Goal: Task Accomplishment & Management: Use online tool/utility

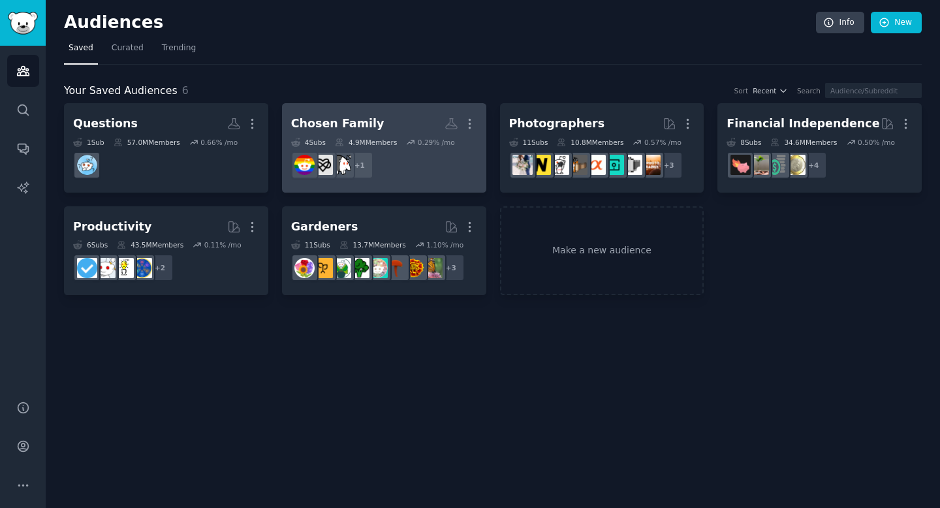
click at [368, 115] on h2 "Chosen Family More" at bounding box center [384, 123] width 186 height 23
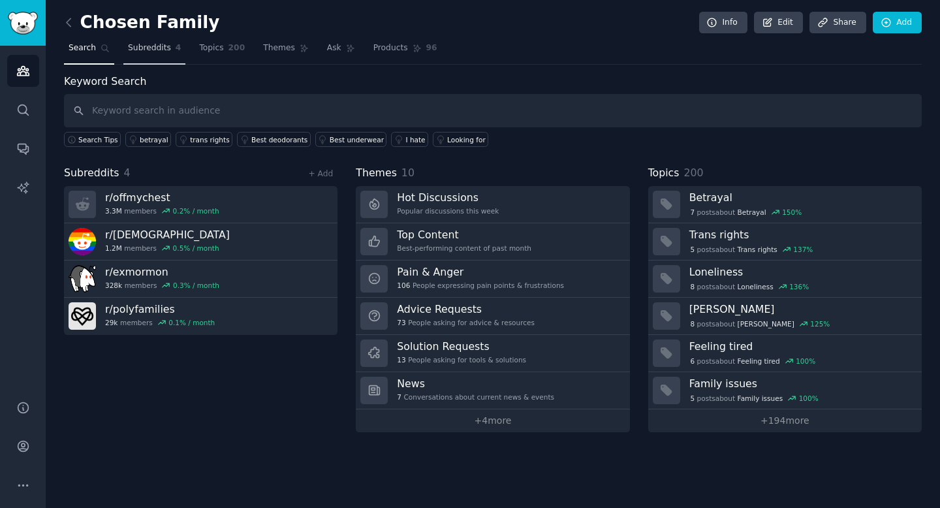
click at [160, 49] on span "Subreddits" at bounding box center [149, 48] width 43 height 12
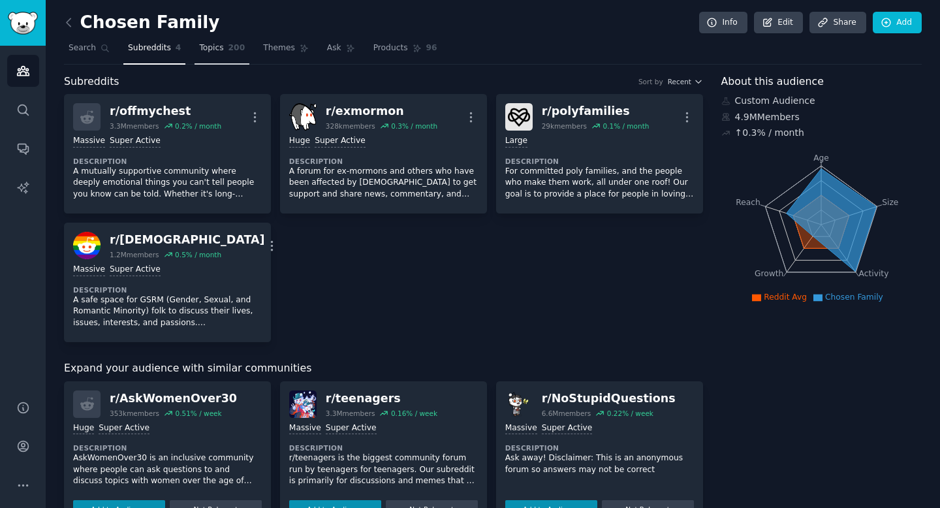
click at [229, 50] on span "200" at bounding box center [236, 48] width 17 height 12
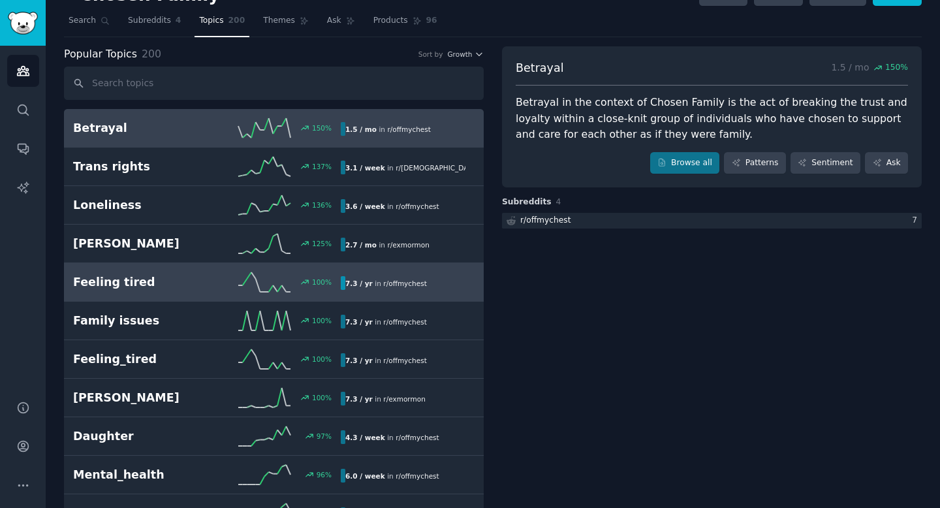
scroll to position [34, 0]
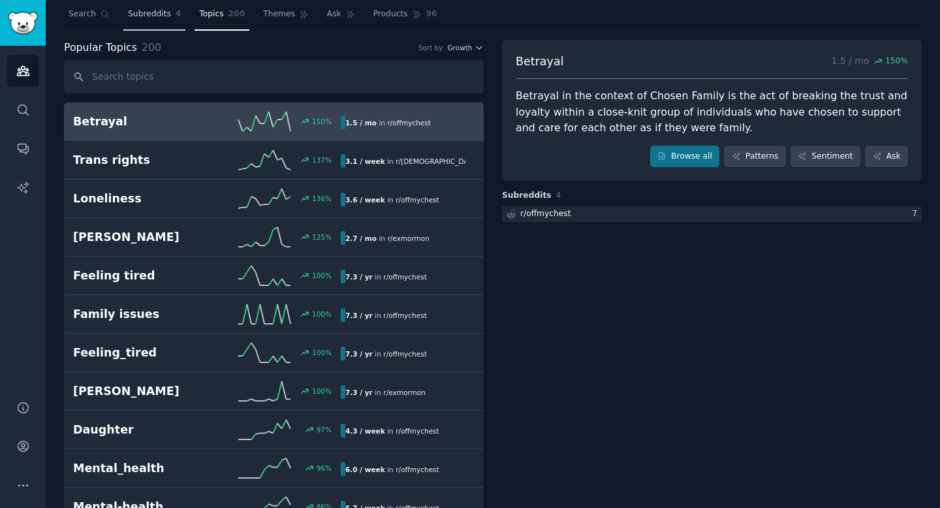
click at [164, 12] on span "Subreddits" at bounding box center [149, 14] width 43 height 12
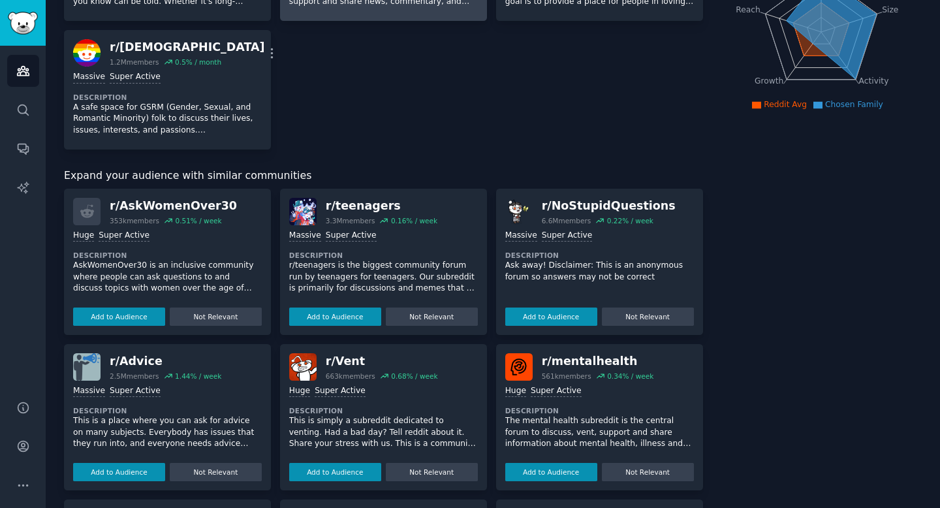
scroll to position [220, 0]
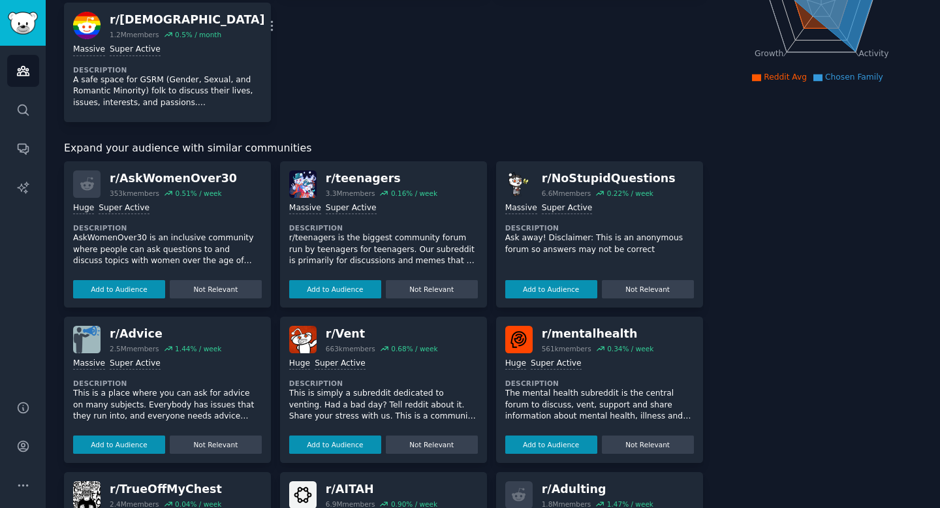
click at [179, 178] on div "r/ AskWomenOver30" at bounding box center [173, 178] width 127 height 16
click at [202, 228] on dt "Description" at bounding box center [167, 227] width 189 height 9
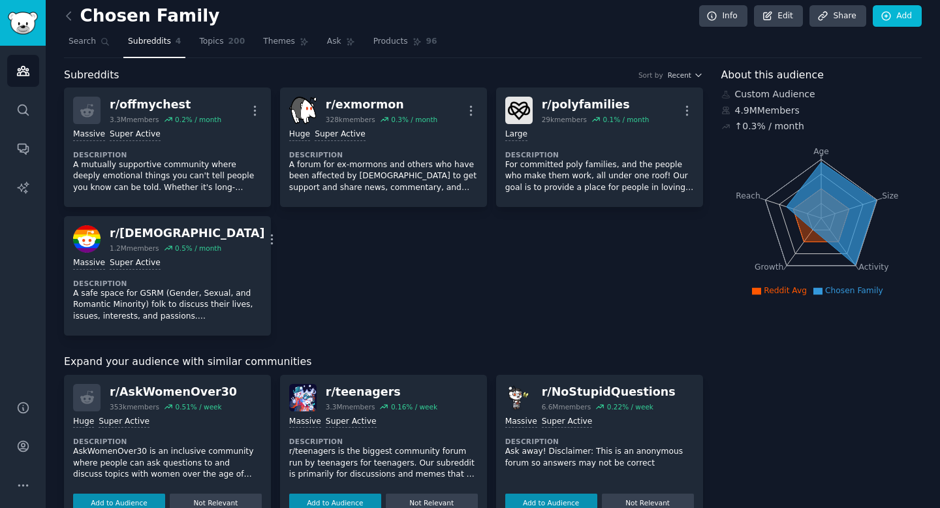
scroll to position [0, 0]
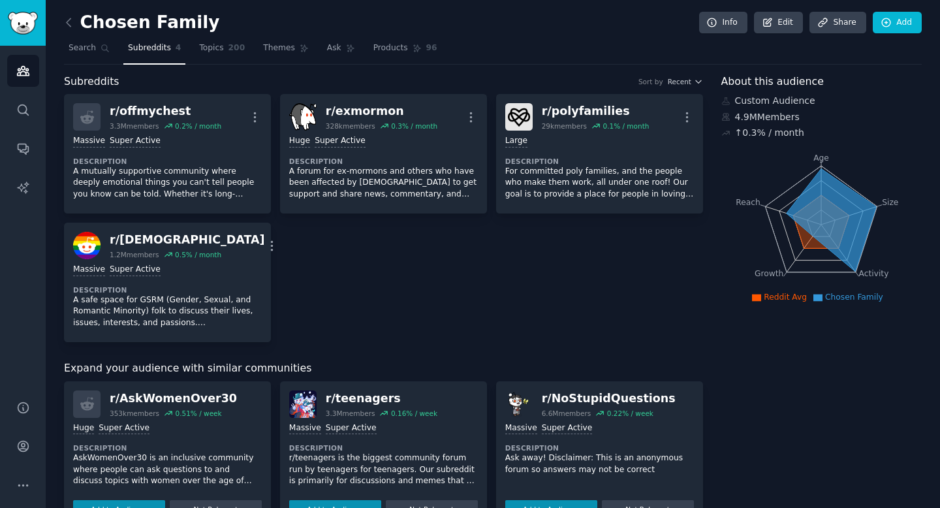
click at [63, 24] on div "Chosen Family Info Edit Share Add Search Subreddits 4 Topics 200 Themes Ask Pro…" at bounding box center [493, 506] width 894 height 1012
click at [67, 25] on icon at bounding box center [69, 23] width 14 height 14
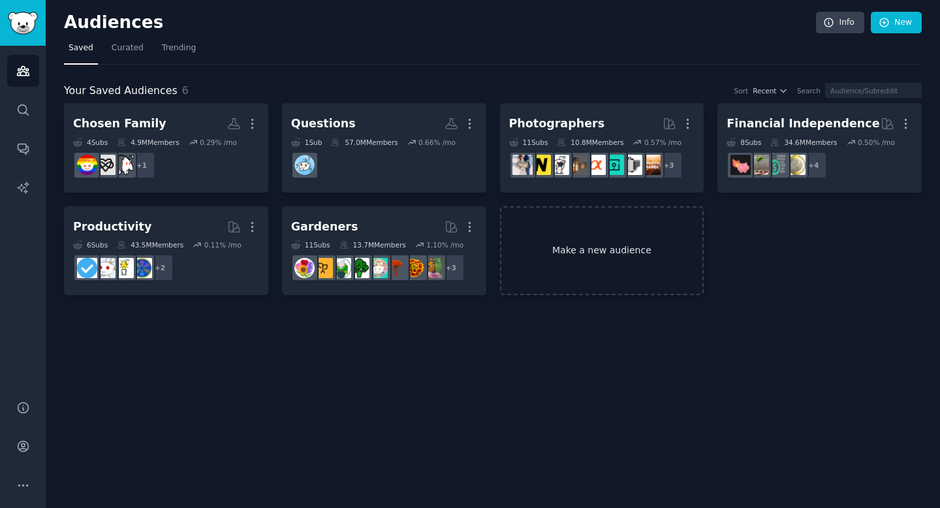
click at [639, 274] on link "Make a new audience" at bounding box center [602, 250] width 204 height 89
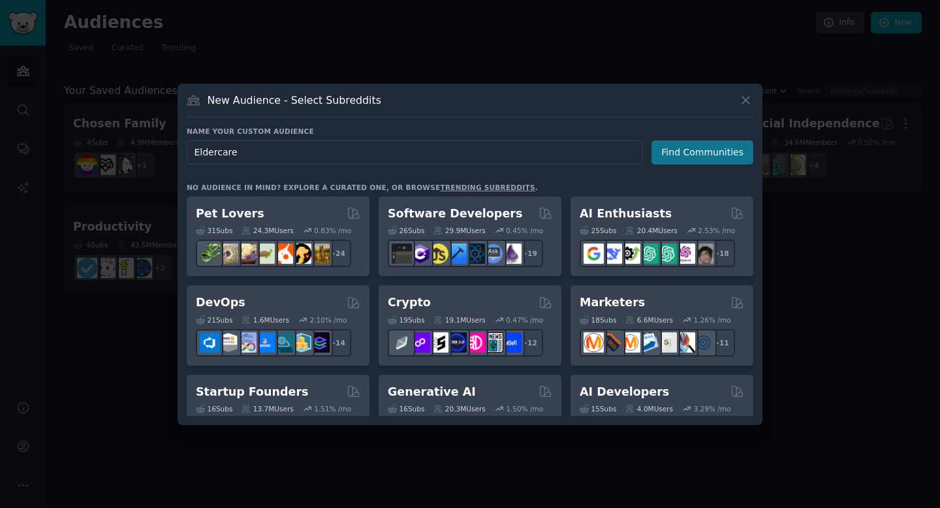
type input "Eldercare"
click at [680, 153] on button "Find Communities" at bounding box center [703, 152] width 102 height 24
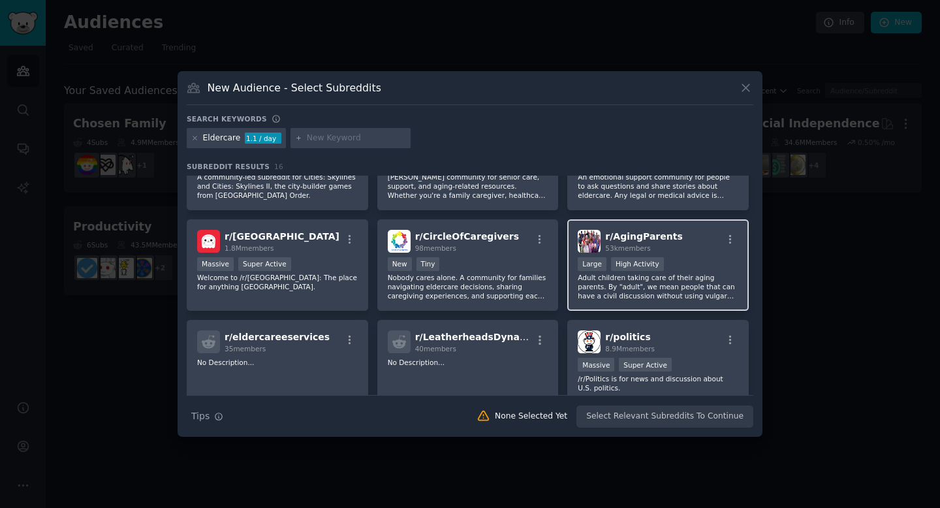
scroll to position [74, 0]
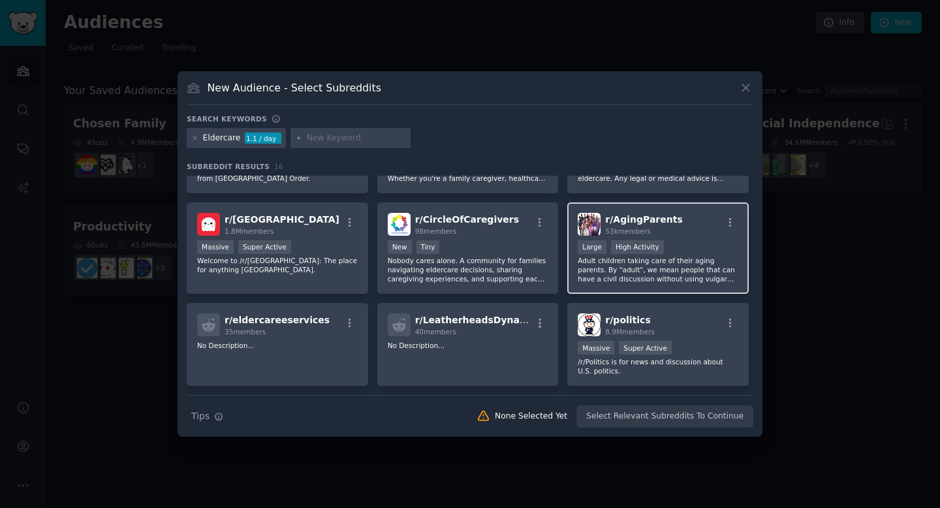
click at [689, 244] on div "Large High Activity" at bounding box center [658, 248] width 161 height 16
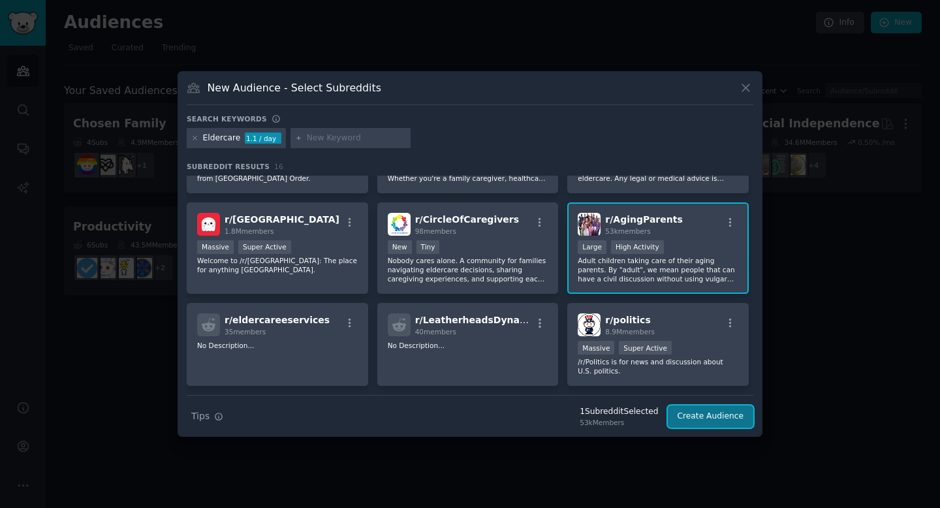
click at [711, 418] on button "Create Audience" at bounding box center [711, 416] width 86 height 22
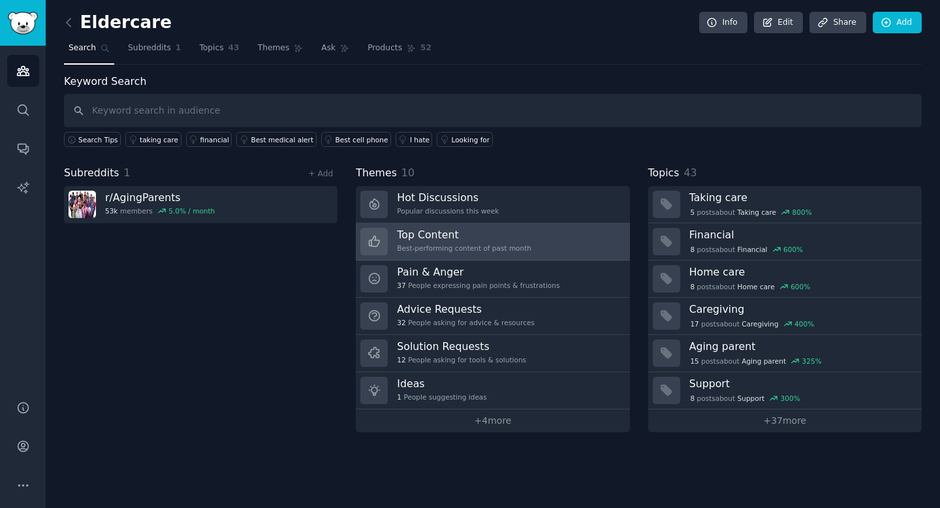
click at [492, 235] on h3 "Top Content" at bounding box center [464, 235] width 134 height 14
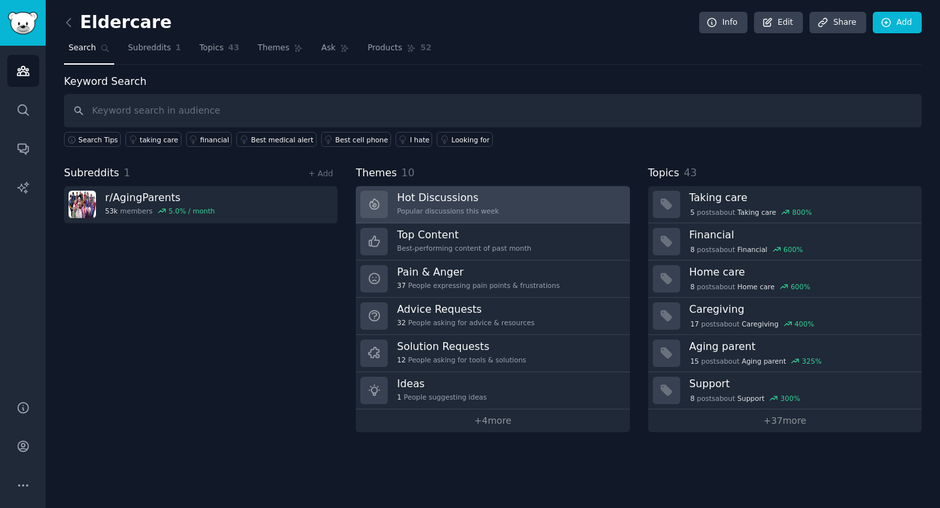
click at [455, 200] on h3 "Hot Discussions" at bounding box center [448, 198] width 102 height 14
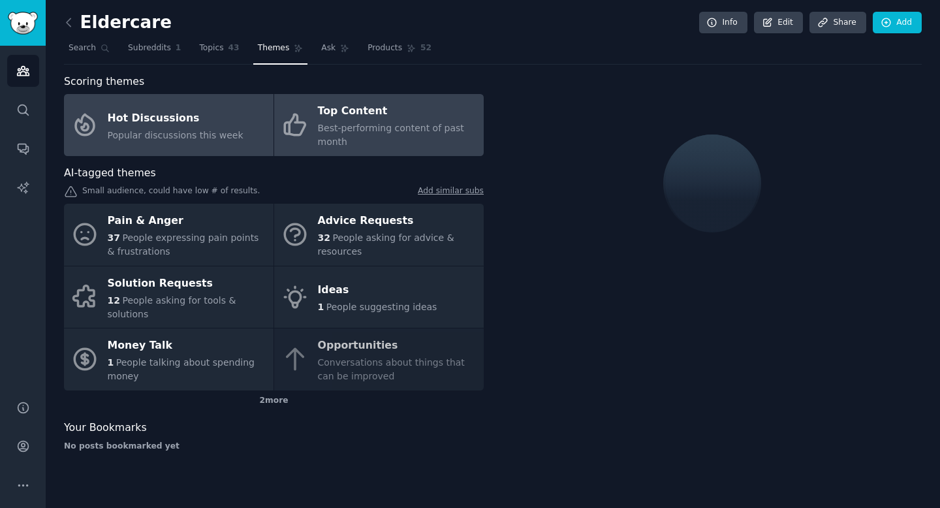
click at [326, 131] on span "Best-performing content of past month" at bounding box center [391, 135] width 146 height 24
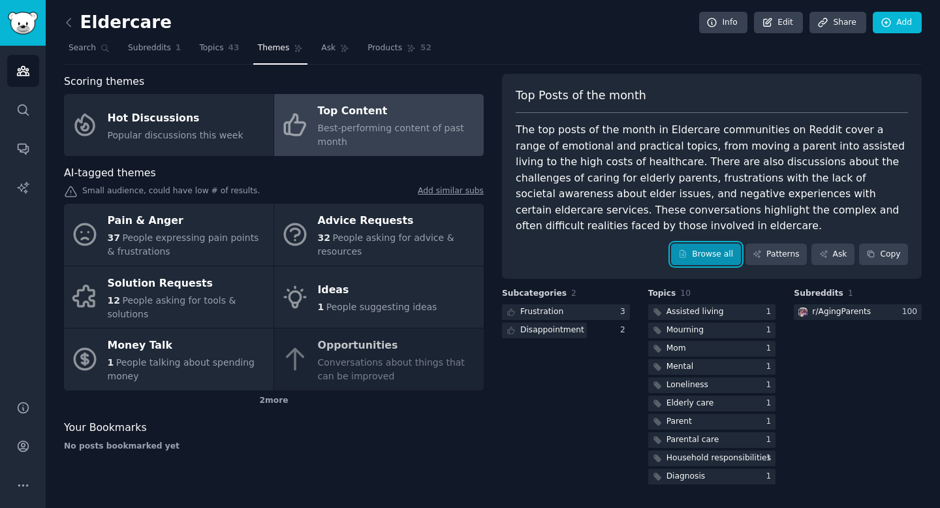
click at [721, 253] on link "Browse all" at bounding box center [706, 255] width 70 height 22
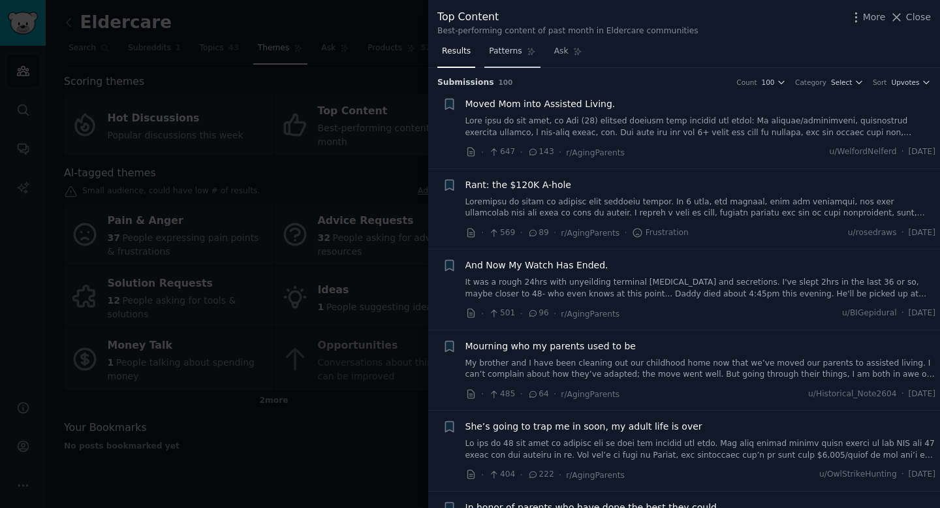
click at [521, 54] on link "Patterns" at bounding box center [511, 54] width 55 height 27
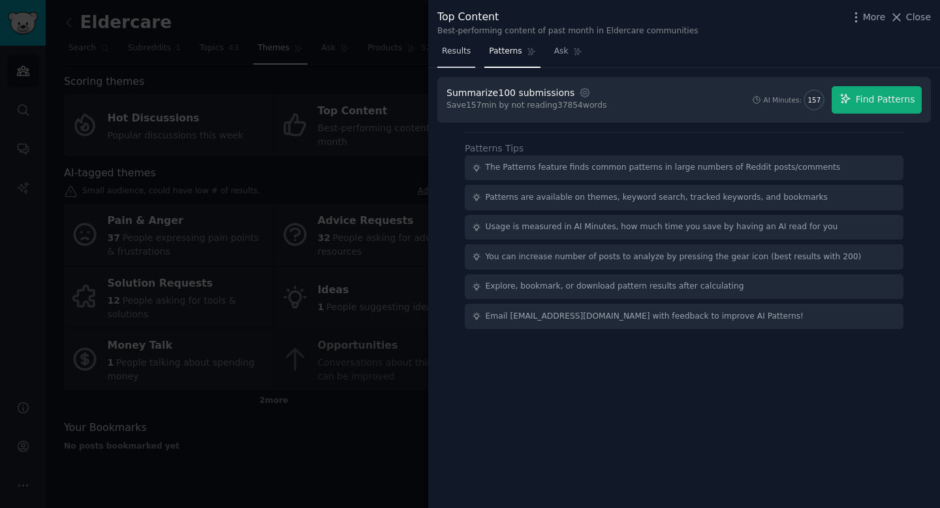
click at [465, 49] on span "Results" at bounding box center [456, 52] width 29 height 12
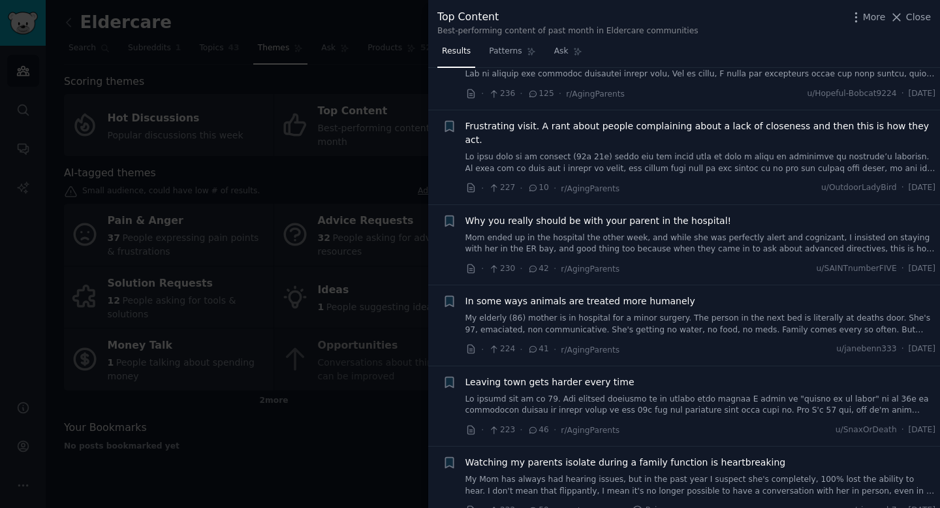
scroll to position [951, 0]
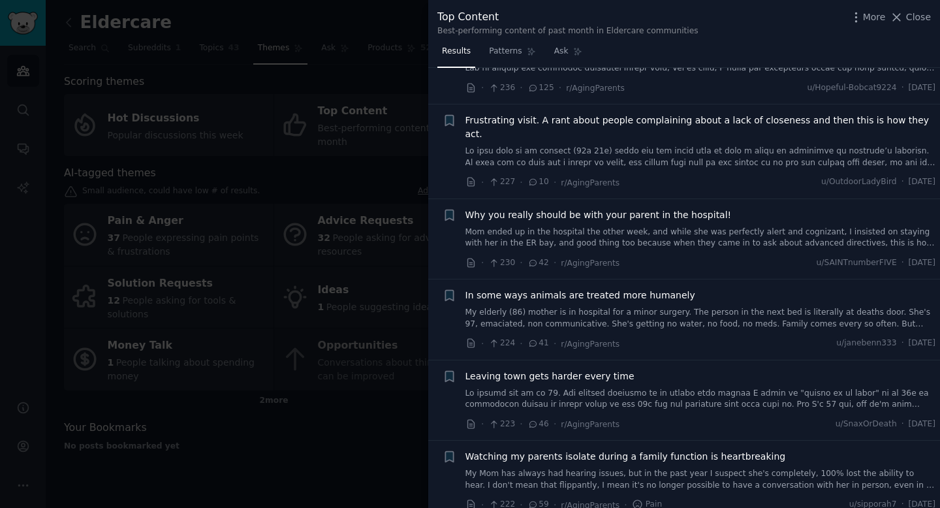
click at [413, 16] on div at bounding box center [470, 254] width 940 height 508
